Goal: Navigation & Orientation: Find specific page/section

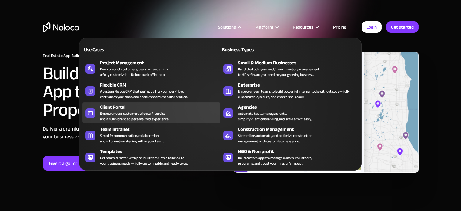
click at [174, 110] on div "Client Portal" at bounding box center [161, 106] width 123 height 7
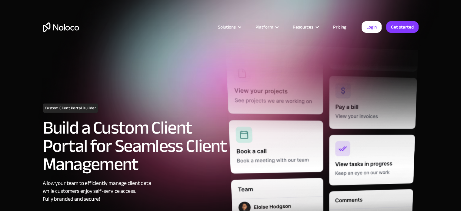
click at [252, 86] on img at bounding box center [321, 163] width 192 height 241
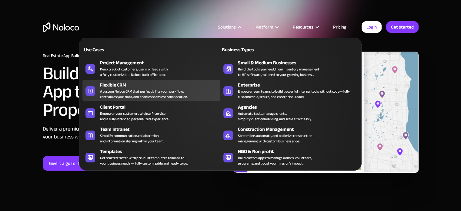
click at [150, 88] on div "A custom Noloco CRM that perfectly fits your workflow, centralizes your data, a…" at bounding box center [144, 93] width 88 height 11
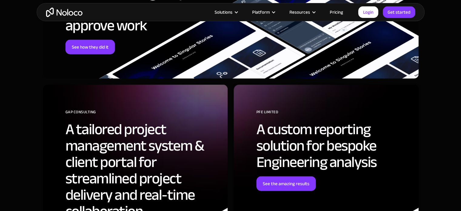
scroll to position [1805, 0]
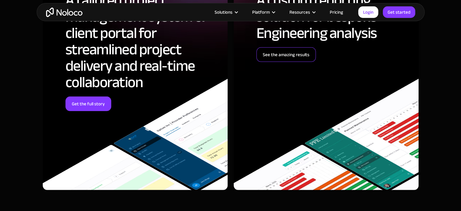
click at [281, 59] on link "See the amazing results" at bounding box center [285, 54] width 59 height 15
